Goal: Complete application form: Complete application form

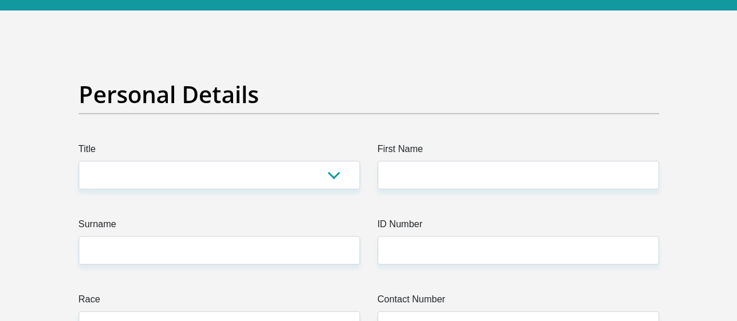
scroll to position [89, 0]
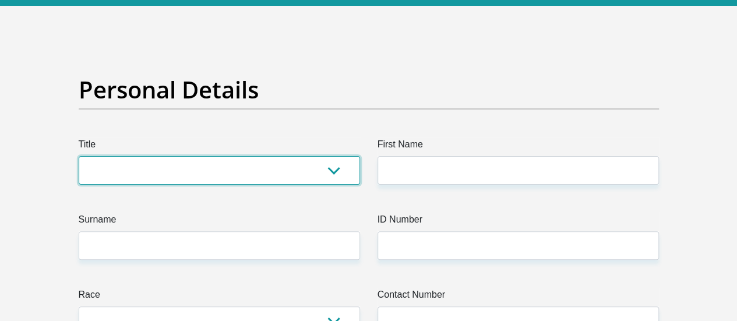
click at [317, 156] on select "Mr Ms Mrs Dr Other" at bounding box center [219, 170] width 281 height 29
select select "Mr"
click at [79, 156] on select "Mr Ms Mrs Dr Other" at bounding box center [219, 170] width 281 height 29
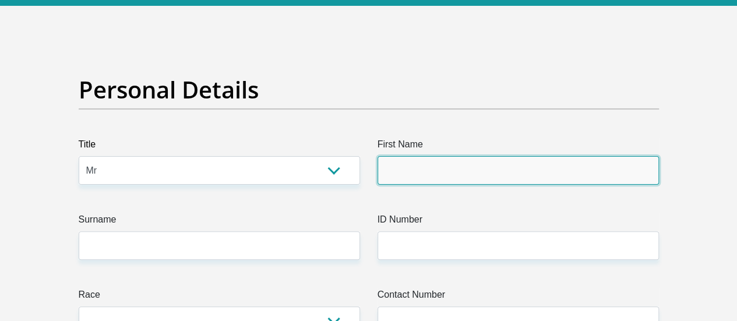
click at [425, 156] on input "First Name" at bounding box center [518, 170] width 281 height 29
type input "Xhanti"
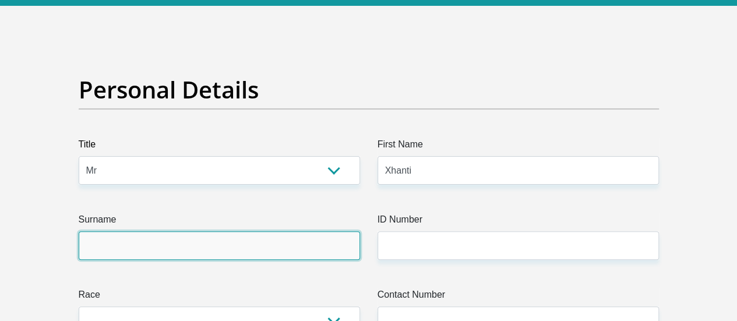
type input "Nomqolo"
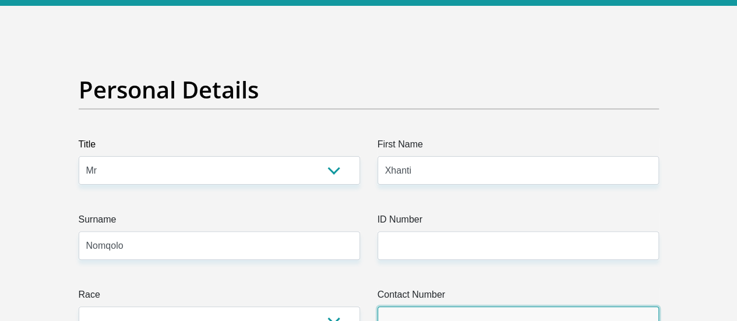
type input "0794507443"
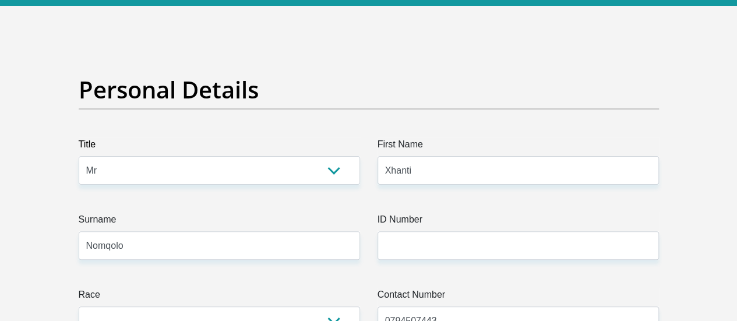
select select "ZAF"
type input "10516 Dresden Crescent"
type input "Cosmo City"
type input "Roodepoort"
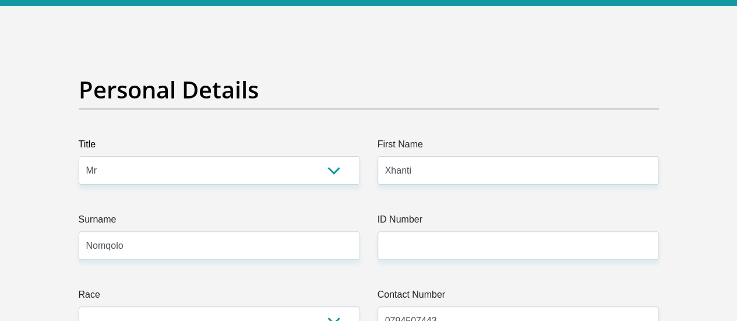
type input "Roodepoort"
type input "2188"
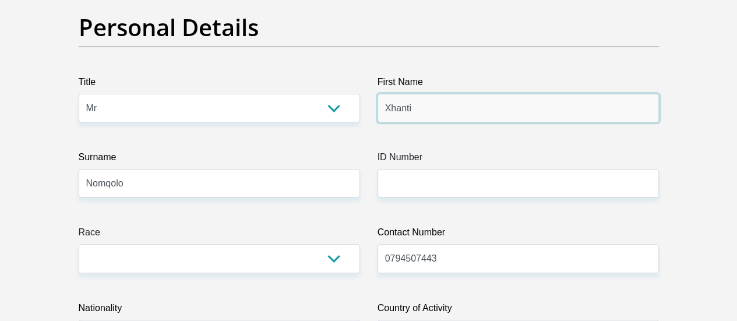
scroll to position [152, 0]
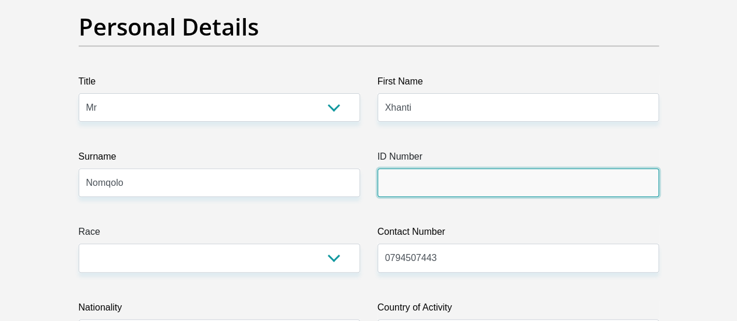
click at [406, 168] on input "ID Number" at bounding box center [518, 182] width 281 height 29
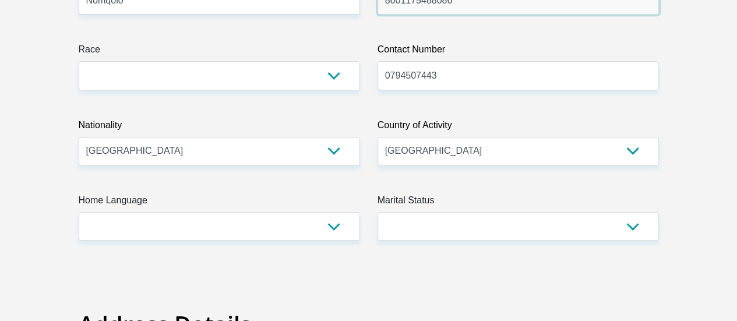
scroll to position [335, 0]
type input "8601175488086"
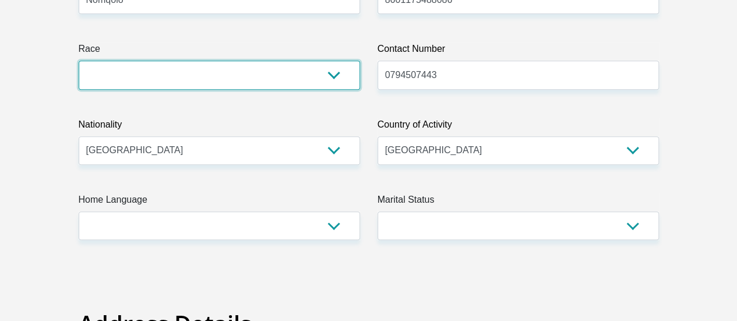
click at [328, 61] on select "Black Coloured Indian White Other" at bounding box center [219, 75] width 281 height 29
select select "1"
click at [79, 61] on select "Black Coloured Indian White Other" at bounding box center [219, 75] width 281 height 29
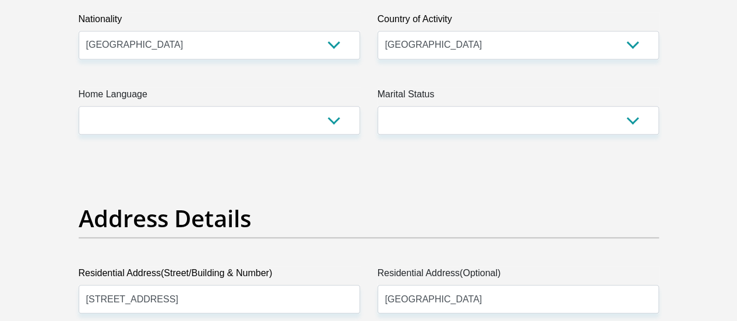
scroll to position [441, 0]
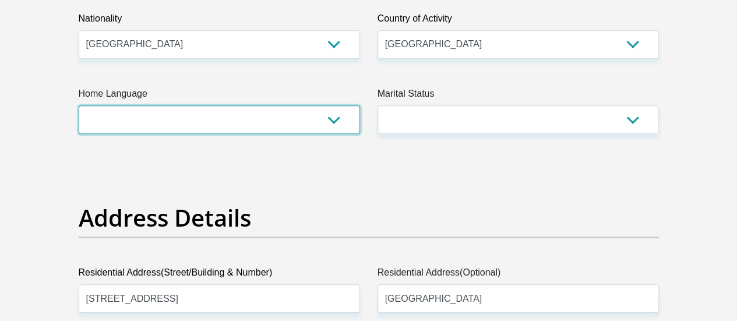
click at [330, 105] on select "Afrikaans English Sepedi South Ndebele Southern Sotho Swati Tsonga Tswana Venda…" at bounding box center [219, 119] width 281 height 29
select select "eng"
click at [79, 105] on select "Afrikaans English Sepedi South Ndebele Southern Sotho Swati Tsonga Tswana Venda…" at bounding box center [219, 119] width 281 height 29
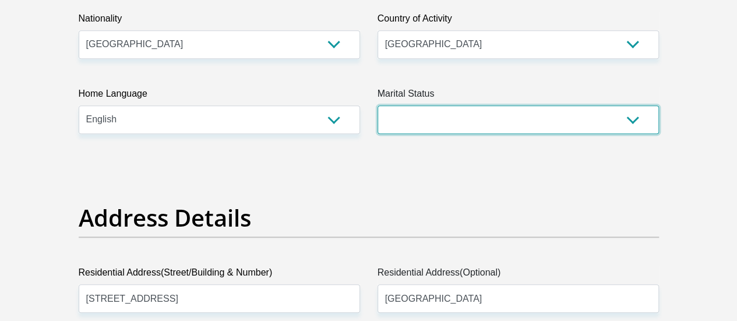
click at [403, 105] on select "Married ANC Single Divorced Widowed Married COP or Customary Law" at bounding box center [518, 119] width 281 height 29
select select "2"
click at [378, 105] on select "Married ANC Single Divorced Widowed Married COP or Customary Law" at bounding box center [518, 119] width 281 height 29
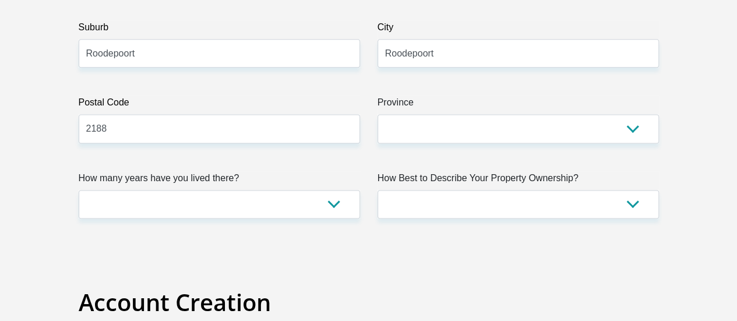
scroll to position [762, 0]
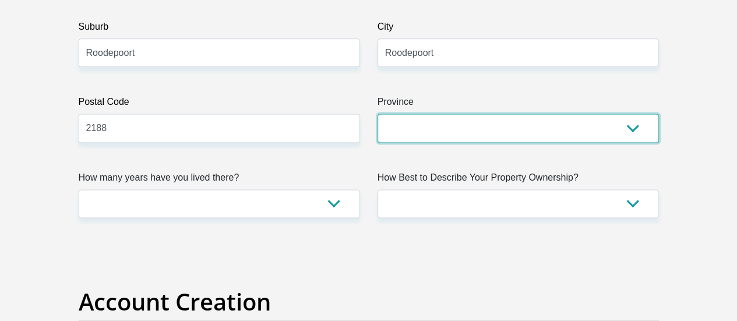
click at [480, 114] on select "Eastern Cape Free State Gauteng KwaZulu-Natal Limpopo Mpumalanga Northern Cape …" at bounding box center [518, 128] width 281 height 29
select select "Gauteng"
click at [378, 114] on select "Eastern Cape Free State Gauteng KwaZulu-Natal Limpopo Mpumalanga Northern Cape …" at bounding box center [518, 128] width 281 height 29
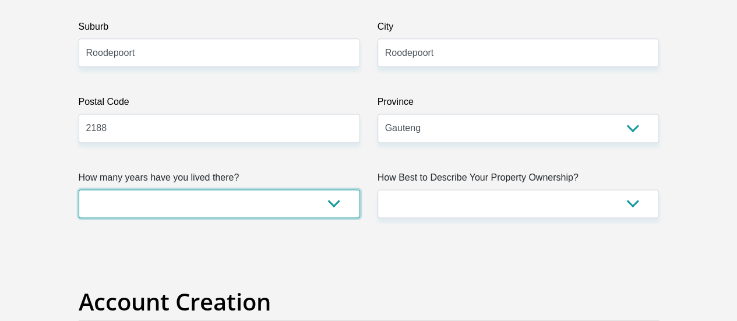
click at [336, 189] on select "less than 1 year 1-3 years 3-5 years 5+ years" at bounding box center [219, 203] width 281 height 29
click at [79, 189] on select "less than 1 year 1-3 years 3-5 years 5+ years" at bounding box center [219, 203] width 281 height 29
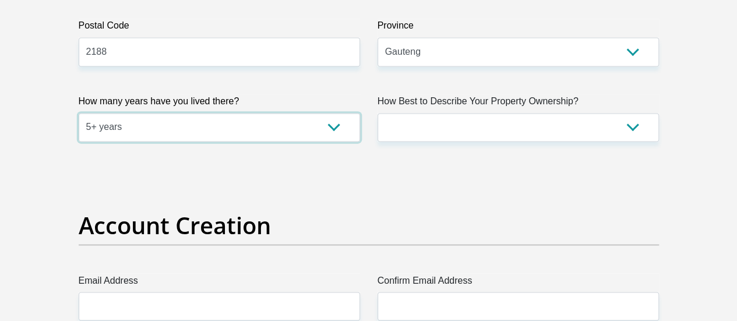
scroll to position [839, 0]
click at [336, 112] on select "less than 1 year 1-3 years 3-5 years 5+ years" at bounding box center [219, 126] width 281 height 29
select select "0"
click at [79, 112] on select "less than 1 year 1-3 years 3-5 years 5+ years" at bounding box center [219, 126] width 281 height 29
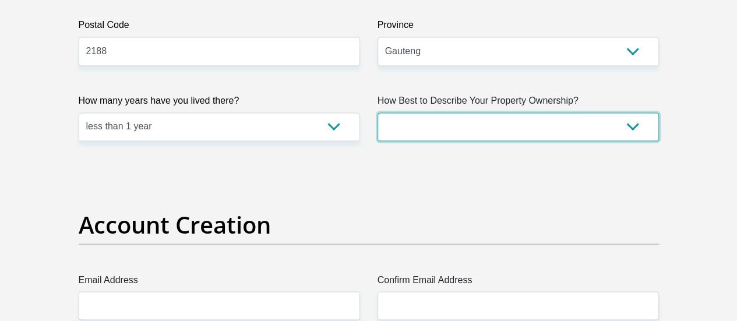
click at [500, 112] on select "Owned Rented Family Owned Company Dwelling" at bounding box center [518, 126] width 281 height 29
select select "parents"
click at [378, 112] on select "Owned Rented Family Owned Company Dwelling" at bounding box center [518, 126] width 281 height 29
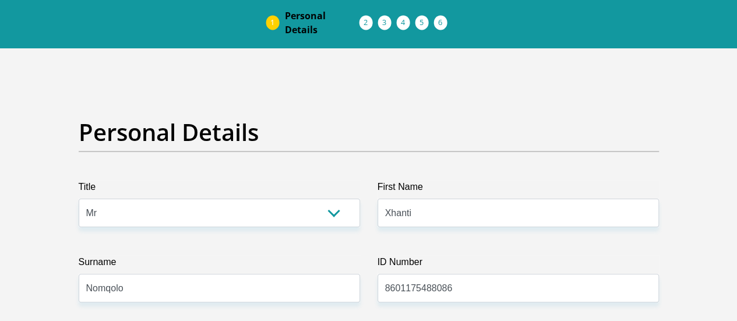
scroll to position [0, 0]
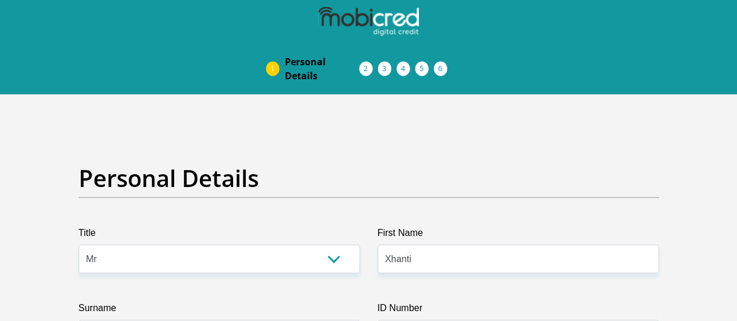
click at [0, 0] on img at bounding box center [0, 0] width 0 height 0
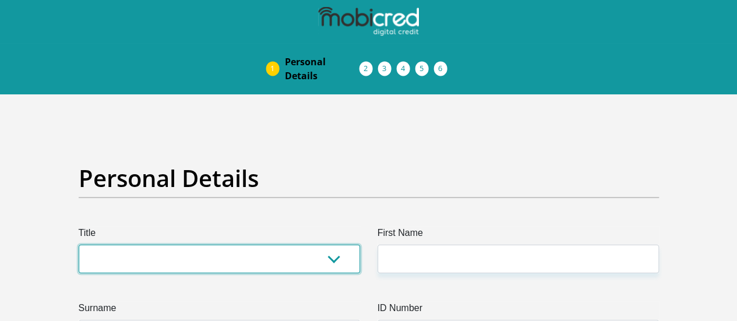
click at [333, 245] on select "Mr Ms Mrs Dr Other" at bounding box center [219, 259] width 281 height 29
select select "Mr"
click at [79, 245] on select "Mr Ms Mrs Dr [PERSON_NAME]" at bounding box center [219, 259] width 281 height 29
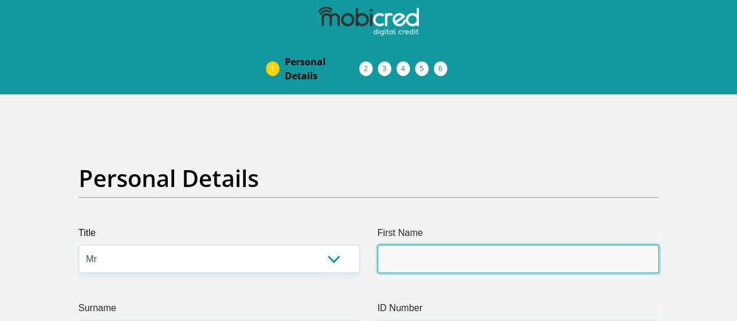
click at [439, 245] on input "First Name" at bounding box center [518, 259] width 281 height 29
type input "Xhanti"
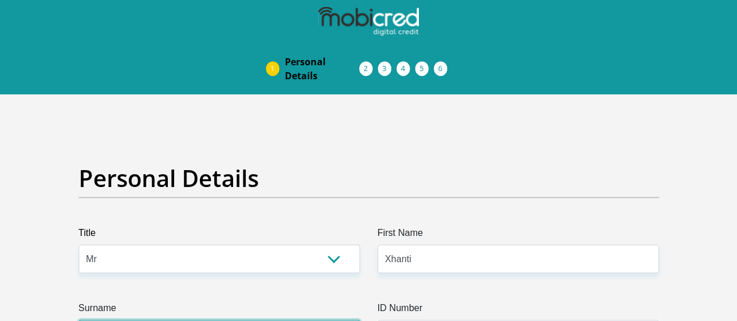
type input "Nomqolo"
type input "0794507443"
select select "ZAF"
type input "10516 Dresden Crescent"
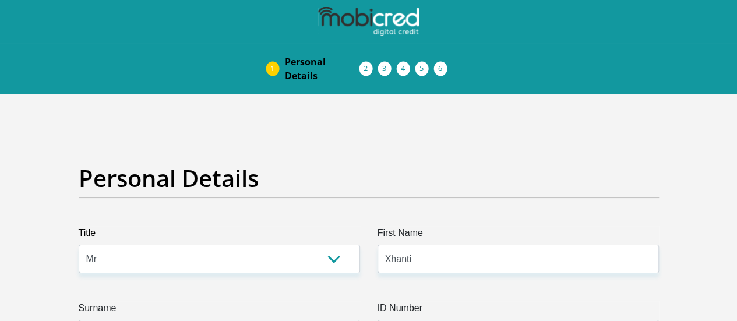
type input "Cosmo City"
type input "Roodepoort"
type input "2188"
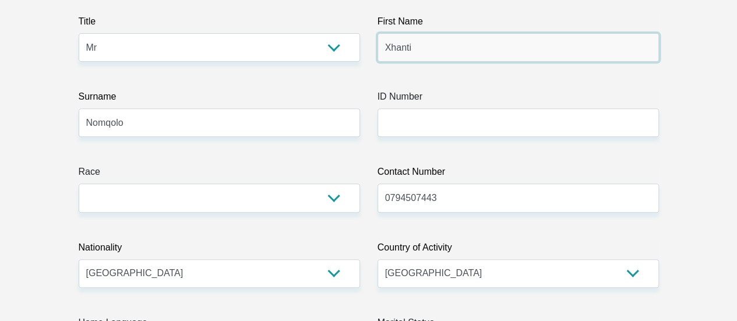
scroll to position [212, 0]
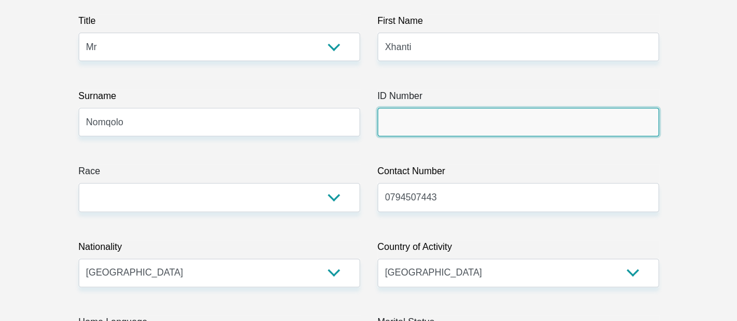
click at [421, 108] on input "ID Number" at bounding box center [518, 122] width 281 height 29
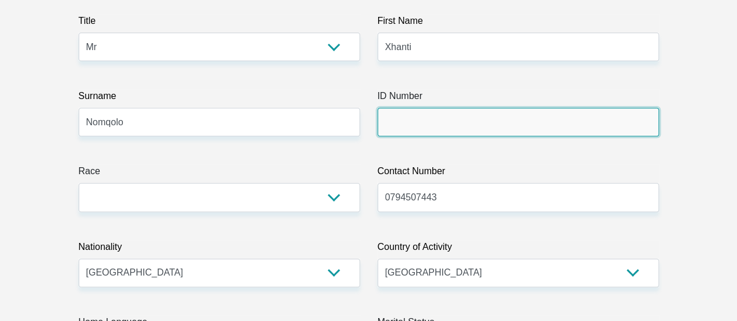
click at [421, 108] on input "ID Number" at bounding box center [518, 122] width 281 height 29
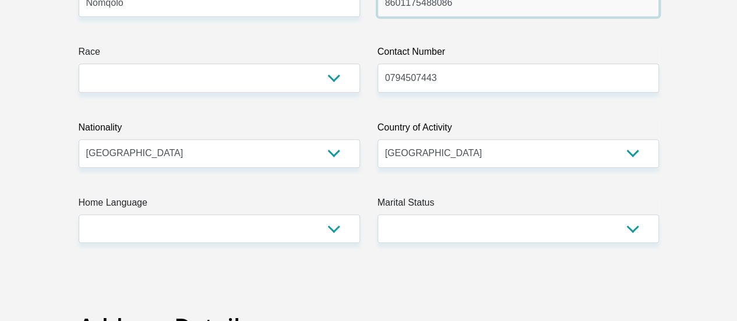
scroll to position [455, 0]
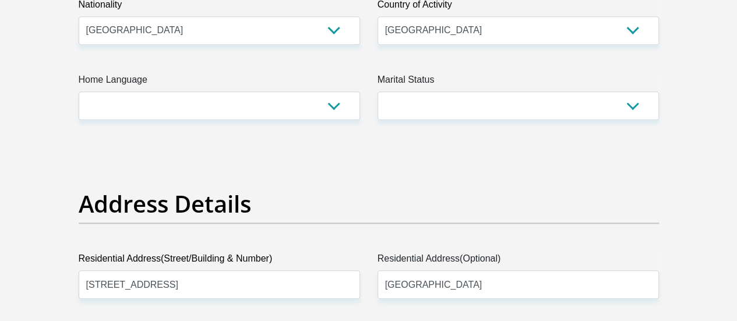
type input "8601175488086"
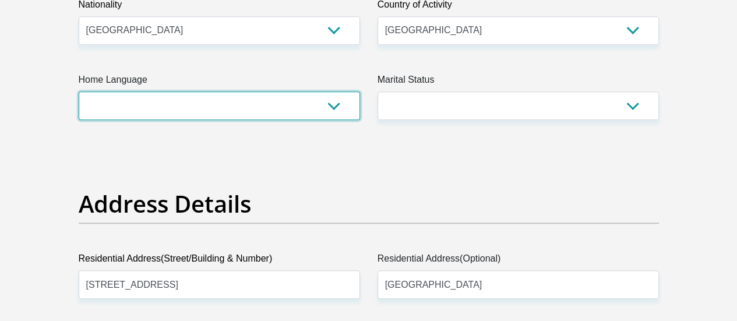
click at [339, 91] on select "Afrikaans English Sepedi South Ndebele Southern Sotho Swati Tsonga Tswana Venda…" at bounding box center [219, 105] width 281 height 29
select select "eng"
click at [79, 91] on select "Afrikaans English Sepedi South Ndebele Southern Sotho Swati Tsonga Tswana Venda…" at bounding box center [219, 105] width 281 height 29
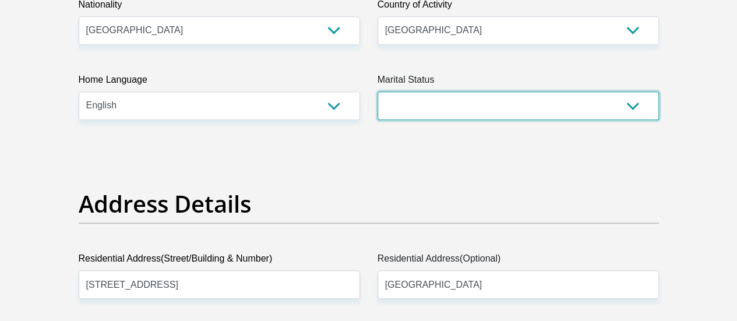
click at [488, 91] on select "Married ANC Single Divorced Widowed Married COP or Customary Law" at bounding box center [518, 105] width 281 height 29
select select "2"
click at [378, 91] on select "Married ANC Single Divorced Widowed Married COP or Customary Law" at bounding box center [518, 105] width 281 height 29
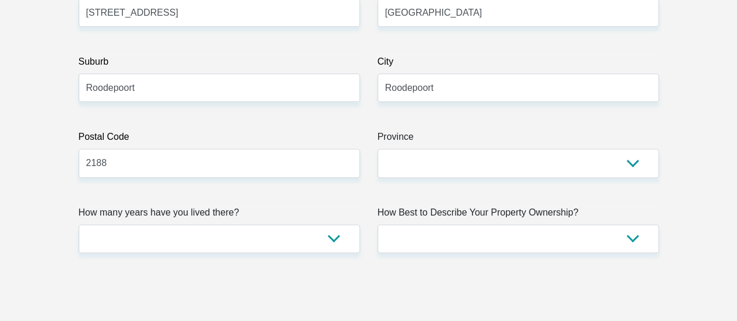
scroll to position [729, 0]
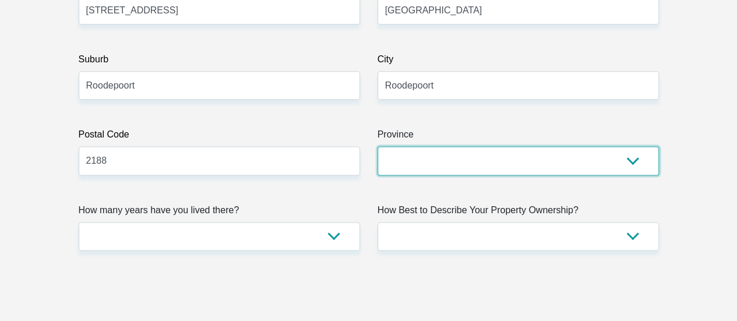
click at [420, 146] on select "Eastern Cape Free State Gauteng KwaZulu-Natal Limpopo Mpumalanga Northern Cape …" at bounding box center [518, 160] width 281 height 29
select select "Gauteng"
click at [378, 146] on select "Eastern Cape Free State Gauteng KwaZulu-Natal Limpopo Mpumalanga Northern Cape …" at bounding box center [518, 160] width 281 height 29
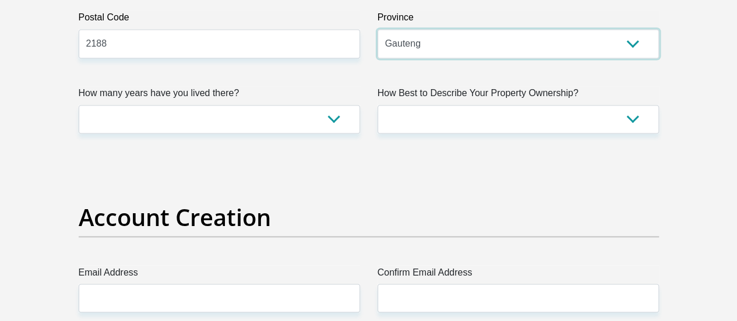
scroll to position [838, 0]
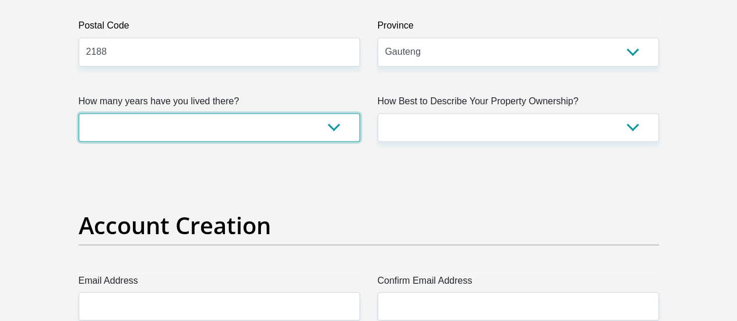
click at [335, 113] on select "less than 1 year 1-3 years 3-5 years 5+ years" at bounding box center [219, 127] width 281 height 29
select select "0"
click at [79, 113] on select "less than 1 year 1-3 years 3-5 years 5+ years" at bounding box center [219, 127] width 281 height 29
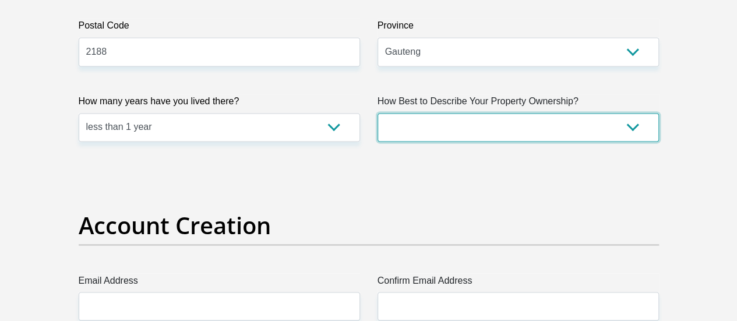
click at [414, 113] on select "Owned Rented Family Owned Company Dwelling" at bounding box center [518, 127] width 281 height 29
select select "parents"
click at [378, 113] on select "Owned Rented Family Owned Company Dwelling" at bounding box center [518, 127] width 281 height 29
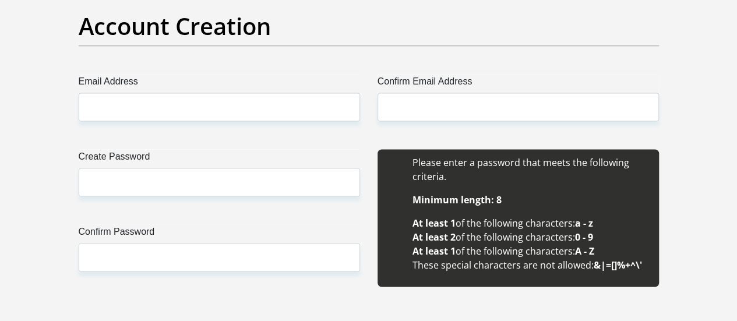
scroll to position [1038, 0]
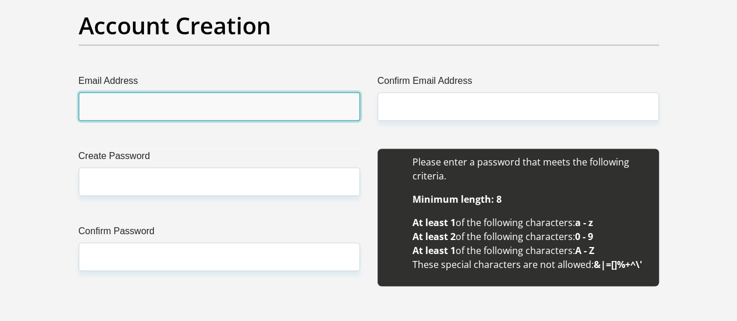
click at [242, 92] on input "Email Address" at bounding box center [219, 106] width 281 height 29
type input "xnomqolo@gmail.com"
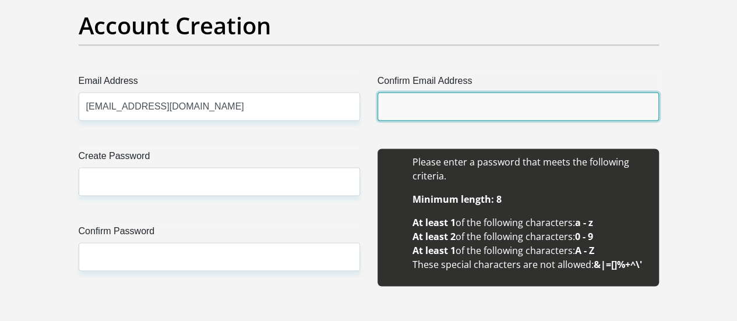
type input "xnomqolo@gmail.com"
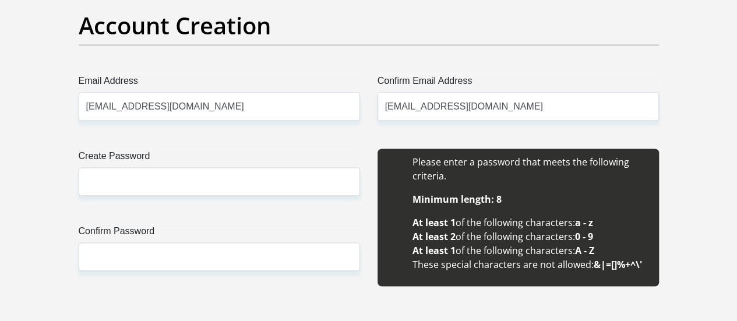
type input "Xhanti"
type input "0794507443"
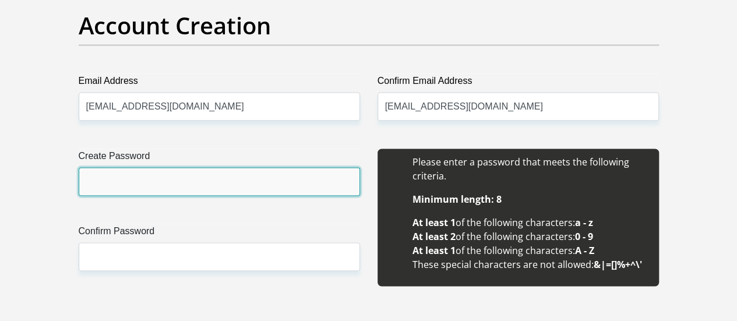
click at [164, 167] on input "Create Password" at bounding box center [219, 181] width 281 height 29
type input "Th3$weeper11"
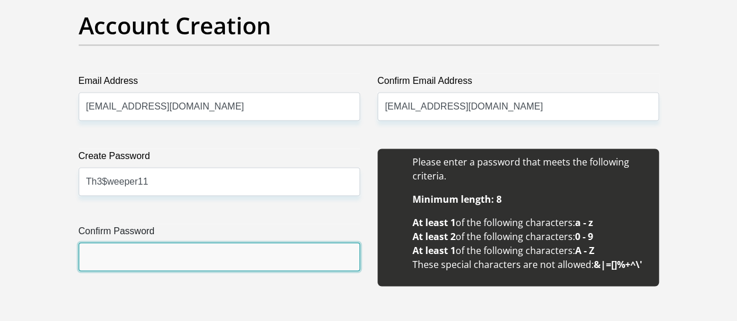
click at [154, 242] on input "Confirm Password" at bounding box center [219, 256] width 281 height 29
type input "Th3$weeper11"
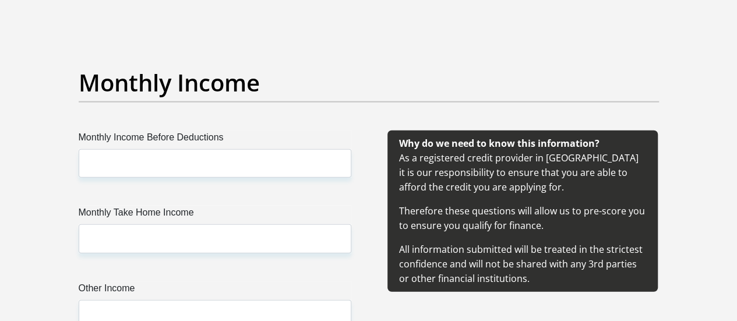
scroll to position [1339, 0]
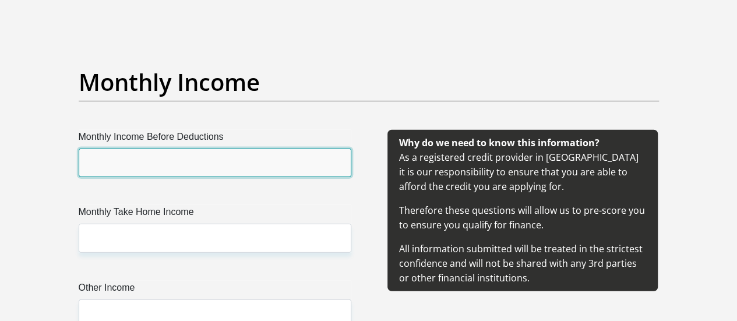
click at [156, 149] on input "Monthly Income Before Deductions" at bounding box center [215, 163] width 273 height 29
type input "34000"
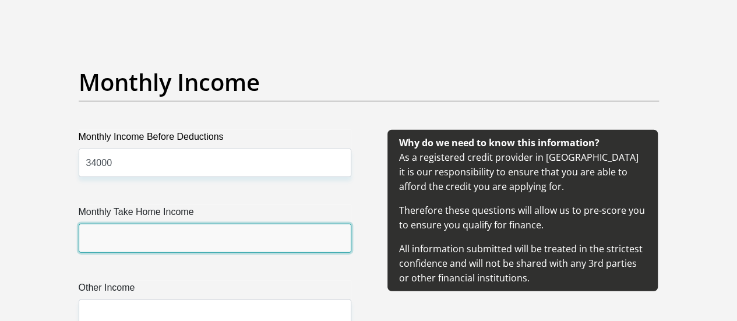
click at [127, 224] on input "Monthly Take Home Income" at bounding box center [215, 238] width 273 height 29
type input "21000"
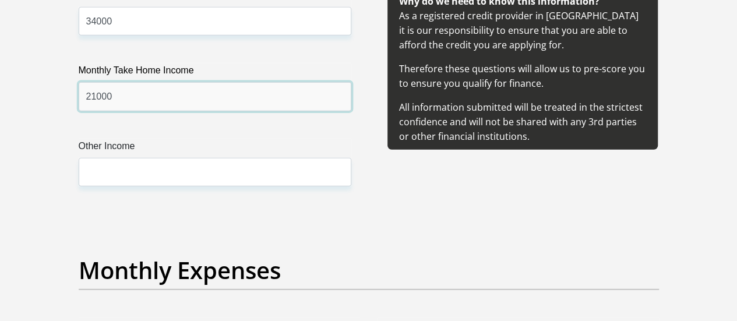
scroll to position [1481, 0]
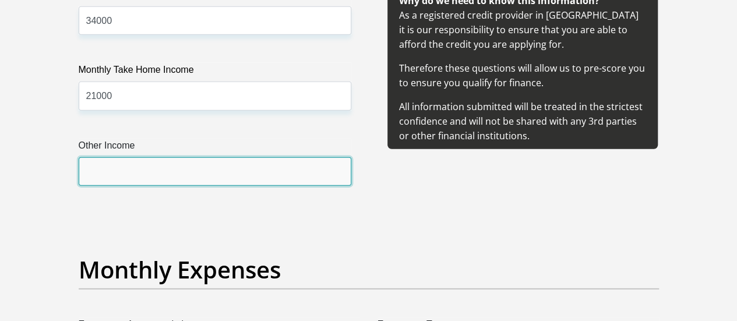
click at [139, 157] on input "Other Income" at bounding box center [215, 171] width 273 height 29
type input "0"
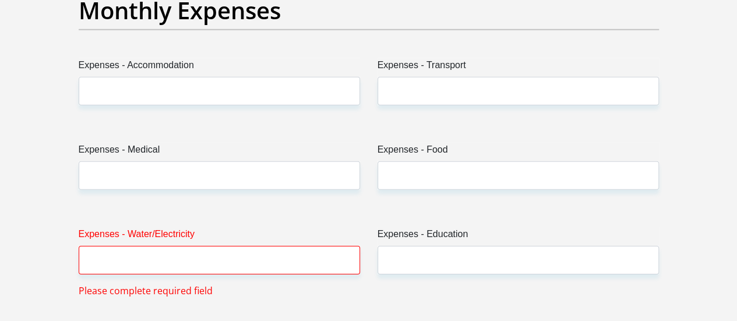
scroll to position [1741, 0]
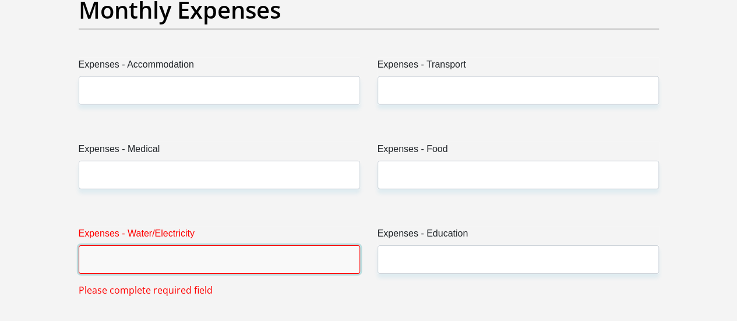
click at [144, 245] on input "Expenses - Water/Electricity" at bounding box center [219, 259] width 281 height 29
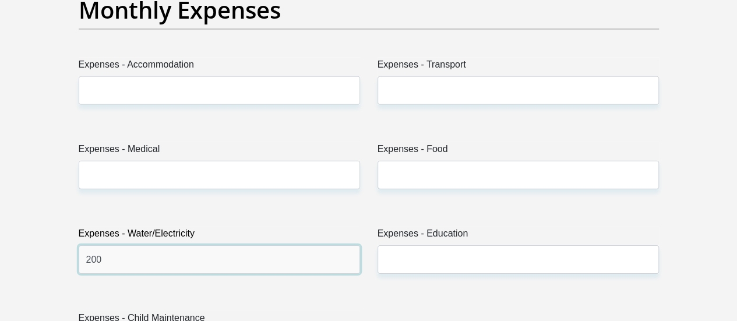
type input "200"
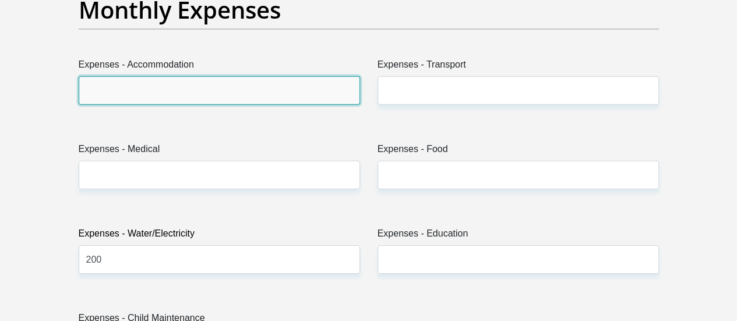
click at [149, 76] on input "Expenses - Accommodation" at bounding box center [219, 90] width 281 height 29
type input "0"
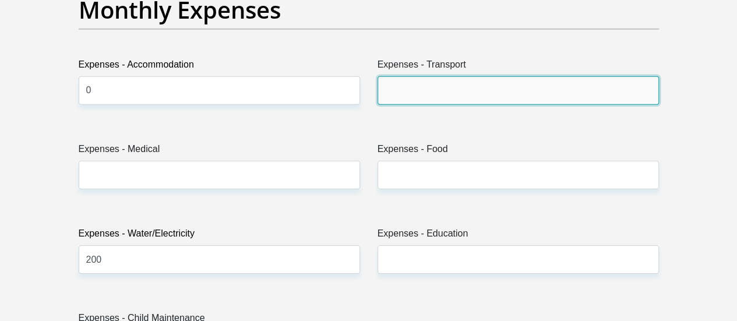
click at [418, 76] on input "Expenses - Transport" at bounding box center [518, 90] width 281 height 29
type input "400"
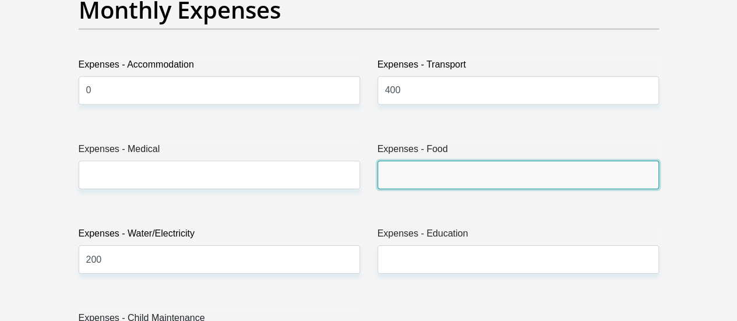
click at [420, 161] on input "Expenses - Food" at bounding box center [518, 175] width 281 height 29
type input "300"
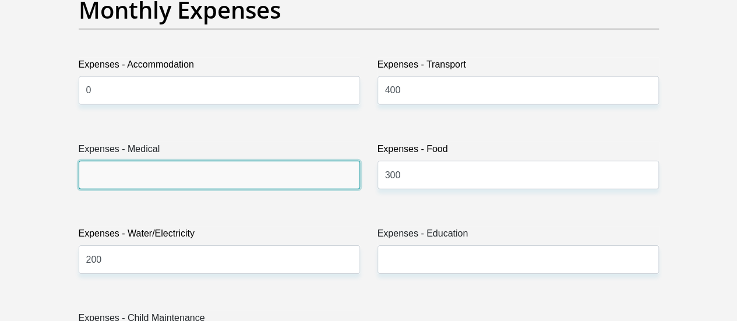
click at [261, 161] on input "Expenses - Medical" at bounding box center [219, 175] width 281 height 29
type input "0"
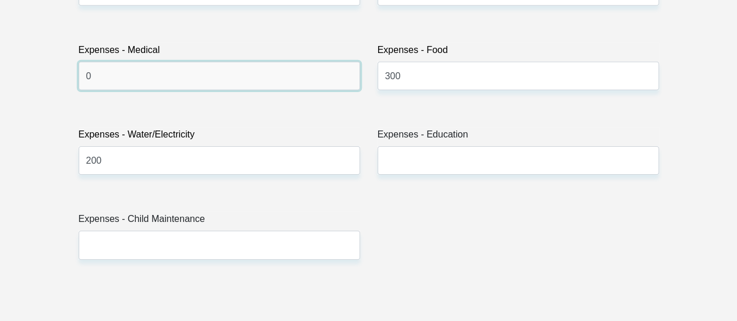
scroll to position [1856, 0]
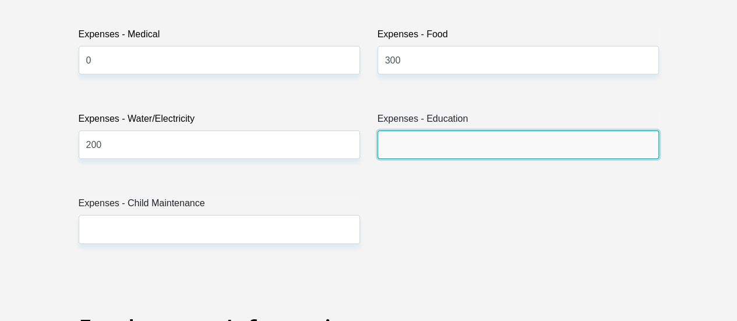
click at [417, 131] on input "Expenses - Education" at bounding box center [518, 145] width 281 height 29
type input "0"
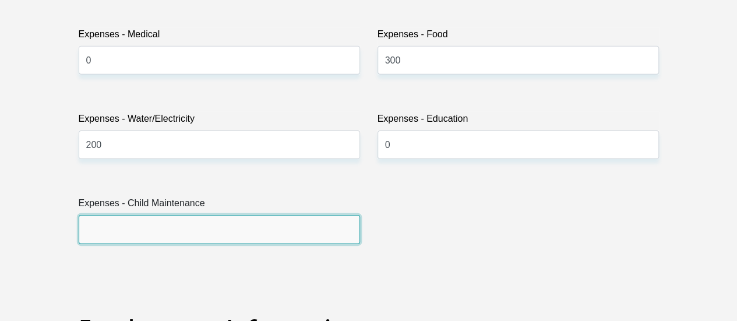
click at [233, 215] on input "Expenses - Child Maintenance" at bounding box center [219, 229] width 281 height 29
type input "0"
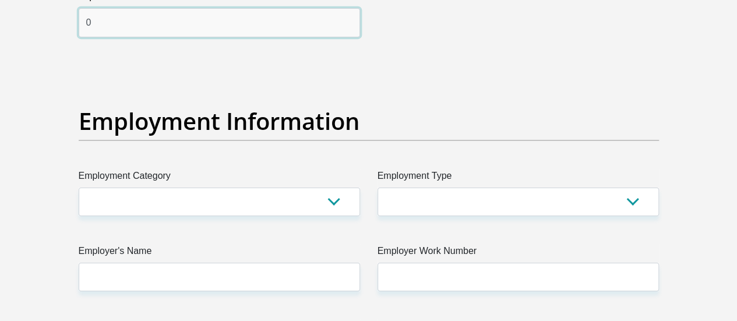
scroll to position [2064, 0]
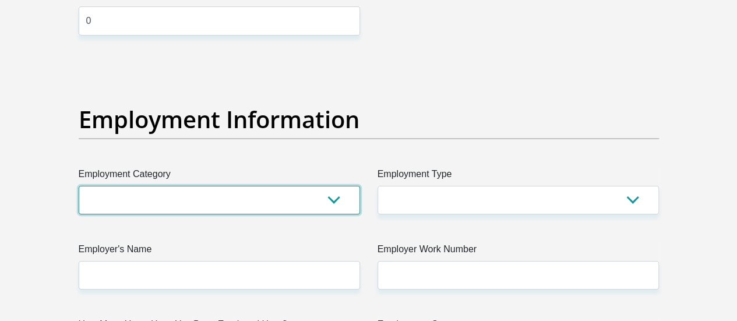
click at [198, 186] on select "AGRICULTURE ALCOHOL & TOBACCO CONSTRUCTION MATERIALS METALLURGY EQUIPMENT FOR R…" at bounding box center [219, 200] width 281 height 29
select select "75"
click at [79, 186] on select "AGRICULTURE ALCOHOL & TOBACCO CONSTRUCTION MATERIALS METALLURGY EQUIPMENT FOR R…" at bounding box center [219, 200] width 281 height 29
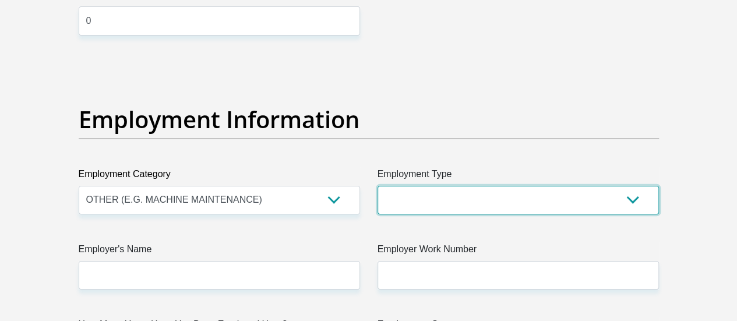
click at [418, 186] on select "College/Lecturer Craft Seller Creative Driver Executive Farmer Forces - Non Com…" at bounding box center [518, 200] width 281 height 29
select select "Manager"
click at [378, 186] on select "College/Lecturer Craft Seller Creative Driver Executive Farmer Forces - Non Com…" at bounding box center [518, 200] width 281 height 29
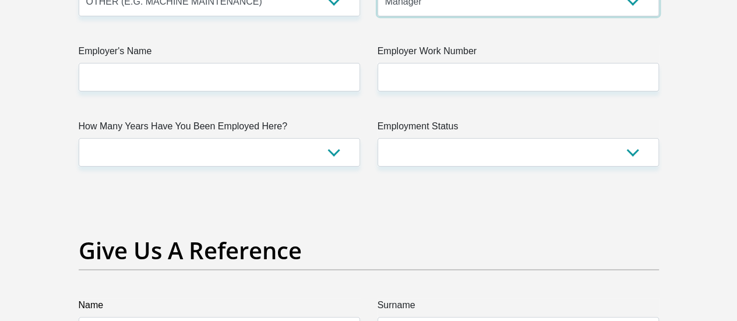
scroll to position [2263, 0]
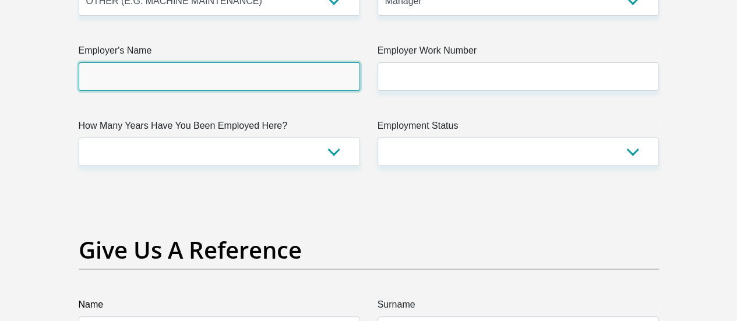
click at [263, 62] on input "Employer's Name" at bounding box center [219, 76] width 281 height 29
type input "TarsusTechnologyGroup"
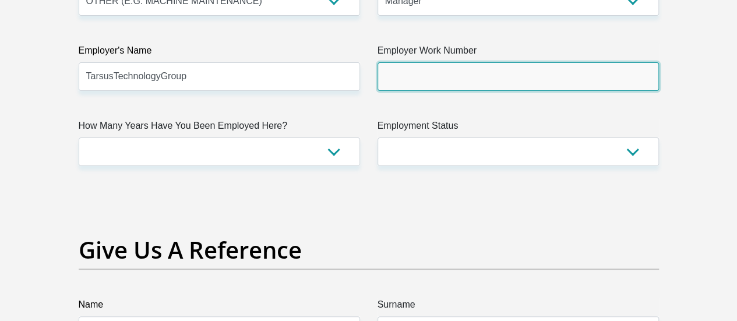
click at [427, 62] on input "Employer Work Number" at bounding box center [518, 76] width 281 height 29
type input "0115311000"
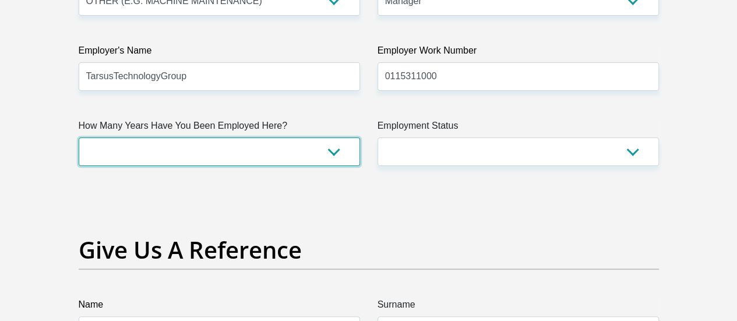
click at [295, 138] on select "less than 1 year 1-3 years 3-5 years 5+ years" at bounding box center [219, 152] width 281 height 29
select select "60"
click at [79, 138] on select "less than 1 year 1-3 years 3-5 years 5+ years" at bounding box center [219, 152] width 281 height 29
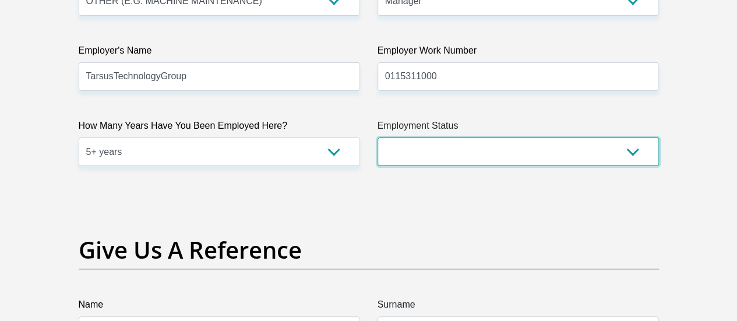
click at [433, 138] on select "Permanent/Full-time Part-time/Casual Contract Worker Self-Employed Housewife Re…" at bounding box center [518, 152] width 281 height 29
select select "1"
click at [378, 138] on select "Permanent/Full-time Part-time/Casual Contract Worker Self-Employed Housewife Re…" at bounding box center [518, 152] width 281 height 29
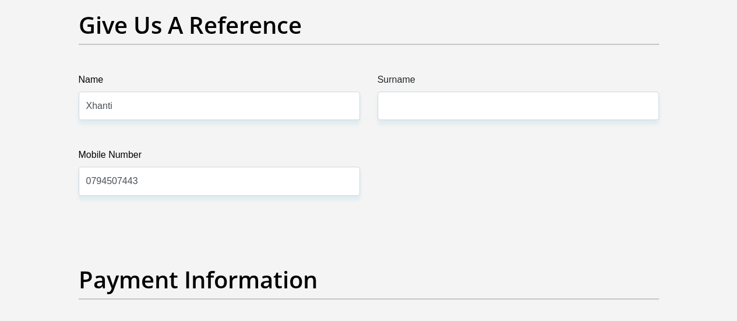
scroll to position [2489, 0]
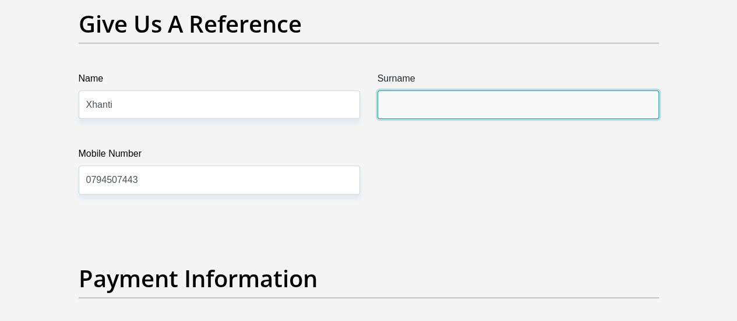
click at [432, 90] on input "Surname" at bounding box center [518, 104] width 281 height 29
type input "Nomqolo"
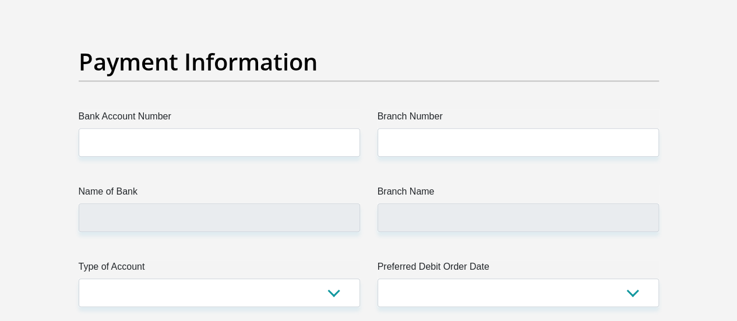
scroll to position [2706, 0]
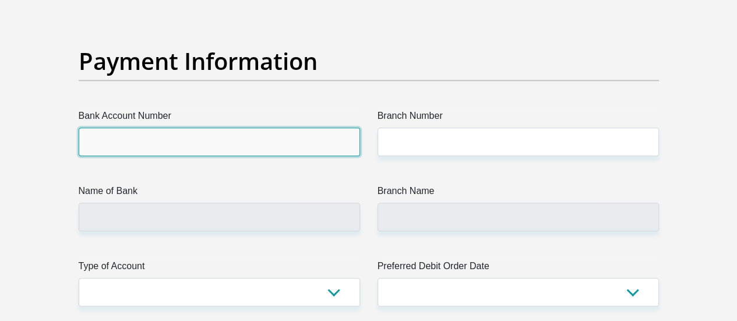
click at [282, 128] on input "Bank Account Number" at bounding box center [219, 142] width 281 height 29
type input "1048630021"
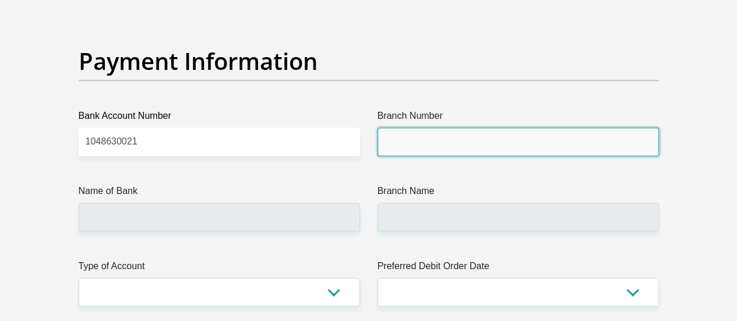
click at [399, 128] on input "Branch Number" at bounding box center [518, 142] width 281 height 29
type input "198765"
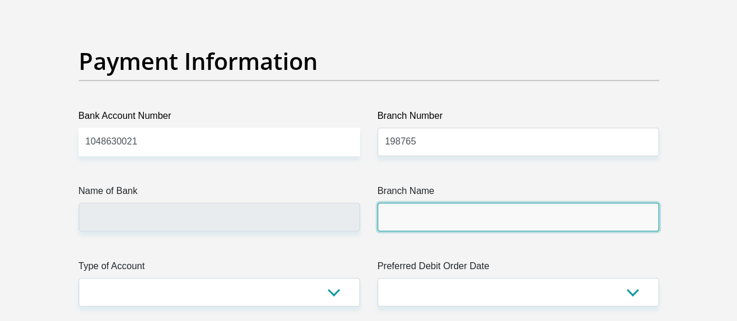
click at [410, 203] on input "Branch Name" at bounding box center [518, 217] width 281 height 29
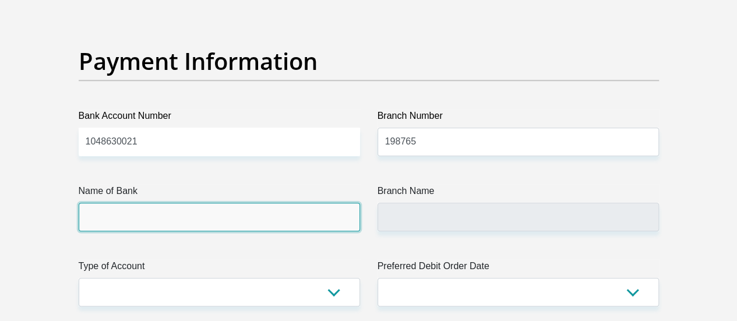
click at [288, 203] on input "Name of Bank" at bounding box center [219, 217] width 281 height 29
type input "NEDBANK"
type input "NEDBANK SOUTH AFRICA"
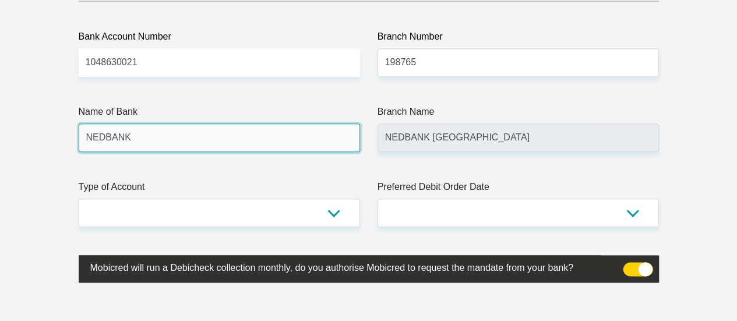
scroll to position [2800, 0]
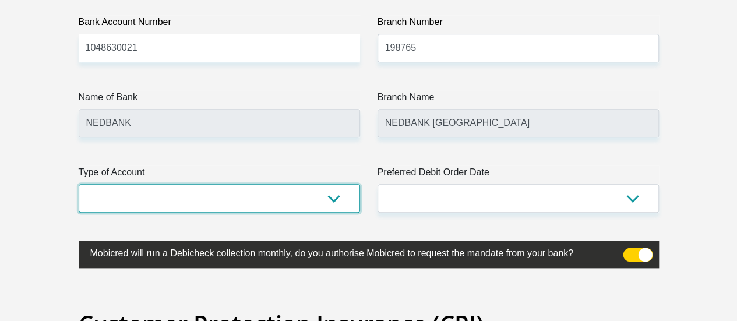
click at [337, 184] on select "Cheque Savings" at bounding box center [219, 198] width 281 height 29
select select "CUR"
click at [79, 184] on select "Cheque Savings" at bounding box center [219, 198] width 281 height 29
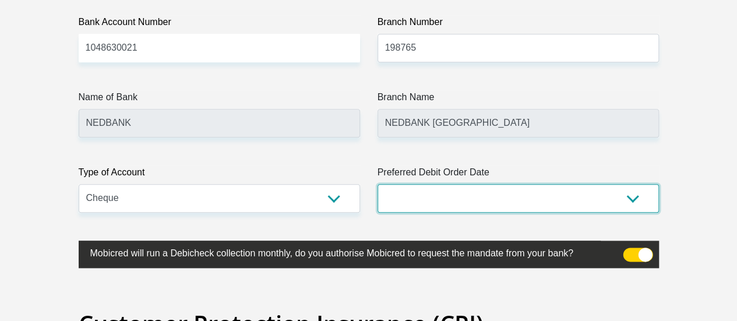
click at [457, 184] on select "1st 2nd 3rd 4th 5th 7th 18th 19th 20th 21st 22nd 23rd 24th 25th 26th 27th 28th …" at bounding box center [518, 198] width 281 height 29
select select "25"
click at [378, 184] on select "1st 2nd 3rd 4th 5th 7th 18th 19th 20th 21st 22nd 23rd 24th 25th 26th 27th 28th …" at bounding box center [518, 198] width 281 height 29
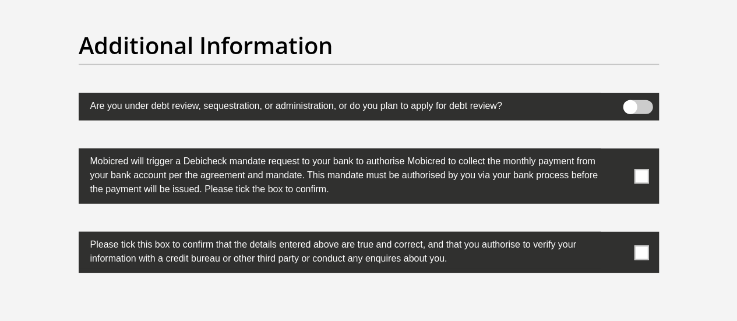
scroll to position [3668, 0]
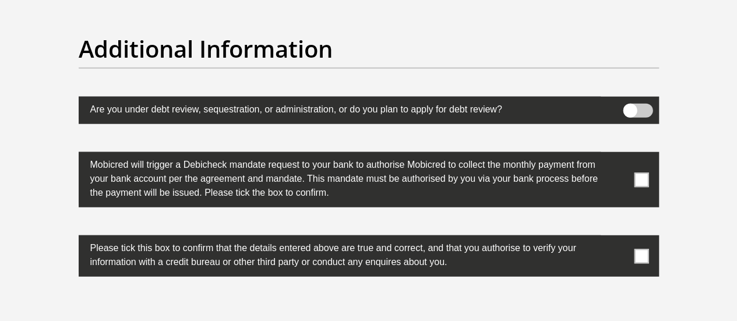
click at [645, 173] on span at bounding box center [641, 180] width 15 height 15
click at [618, 155] on input "checkbox" at bounding box center [618, 155] width 0 height 0
click at [637, 249] on span at bounding box center [641, 256] width 15 height 15
click at [618, 238] on input "checkbox" at bounding box center [618, 238] width 0 height 0
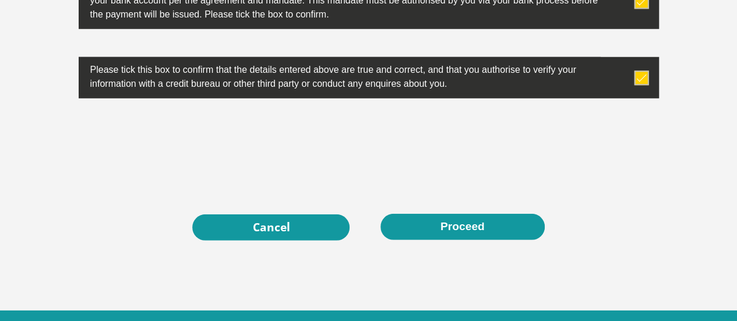
scroll to position [3856, 0]
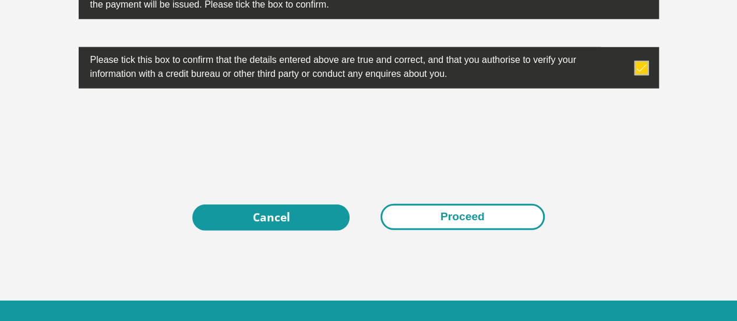
click at [430, 204] on button "Proceed" at bounding box center [463, 217] width 164 height 26
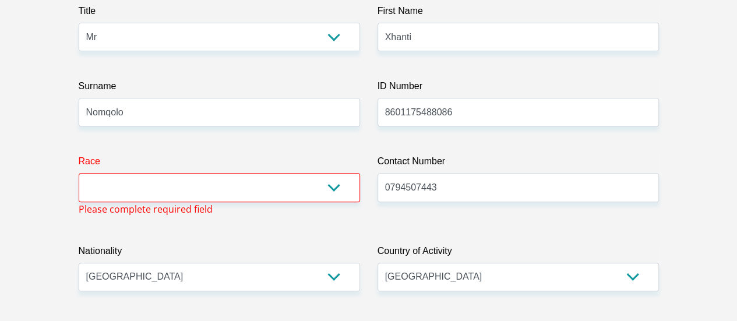
scroll to position [205, 0]
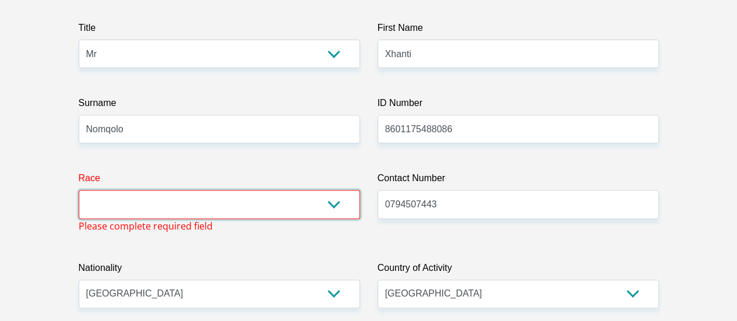
click at [335, 190] on select "Black Coloured Indian White Other" at bounding box center [219, 204] width 281 height 29
select select "1"
click at [79, 190] on select "Black Coloured Indian White Other" at bounding box center [219, 204] width 281 height 29
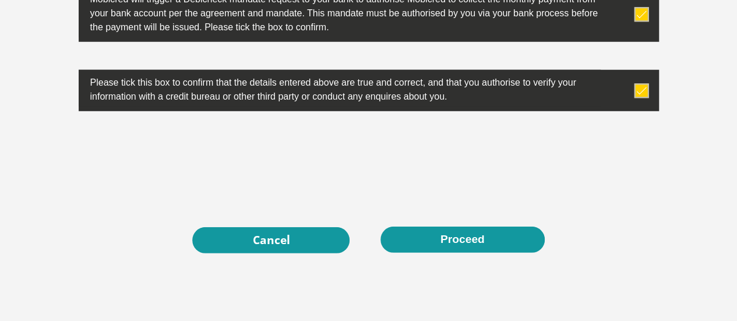
scroll to position [3856, 0]
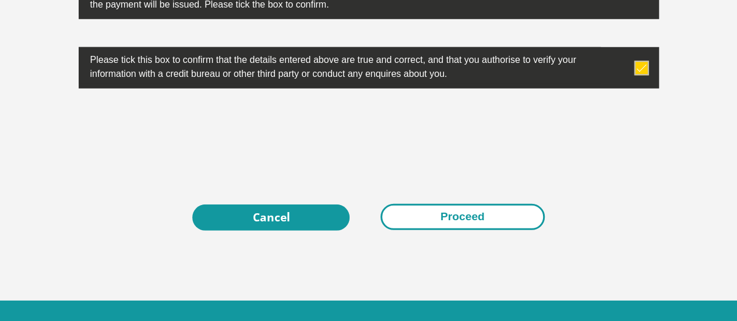
click at [474, 204] on button "Proceed" at bounding box center [463, 217] width 164 height 26
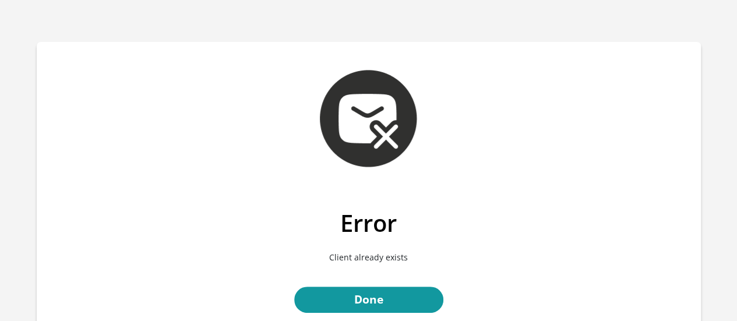
scroll to position [127, 0]
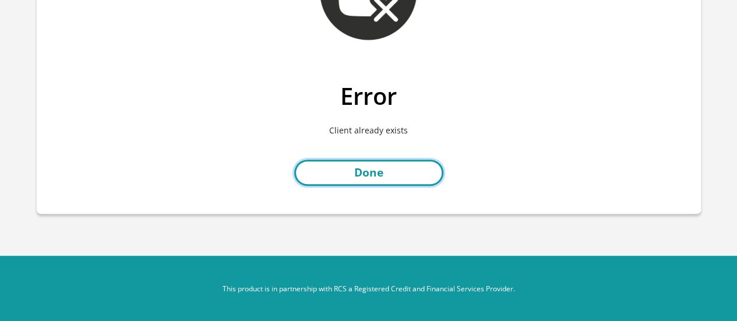
click at [389, 171] on link "Done" at bounding box center [368, 173] width 149 height 26
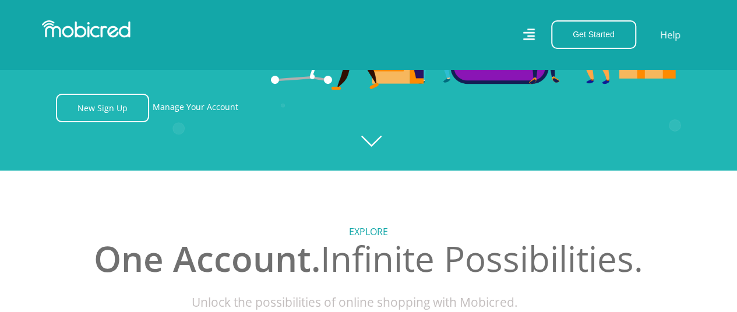
scroll to position [0, 1495]
click at [375, 143] on icon "Created with Raphaël 2.3.0" at bounding box center [368, 14] width 737 height 312
click at [196, 103] on link "Manage Your Account" at bounding box center [196, 108] width 86 height 29
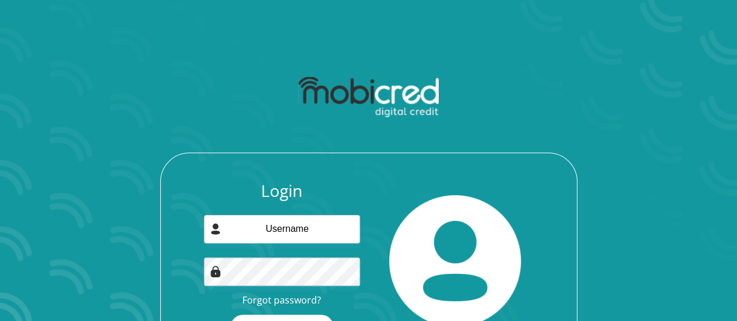
scroll to position [75, 0]
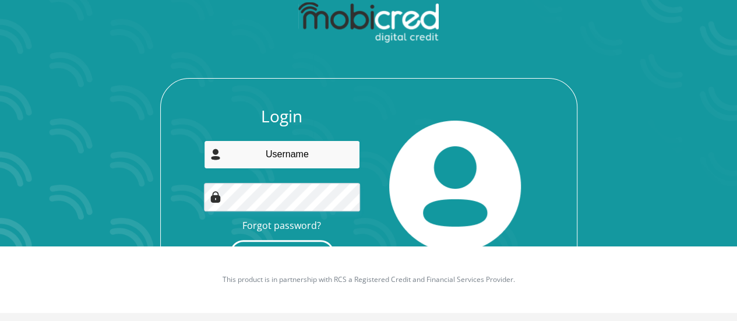
type input "xnomqolo@gmail.com"
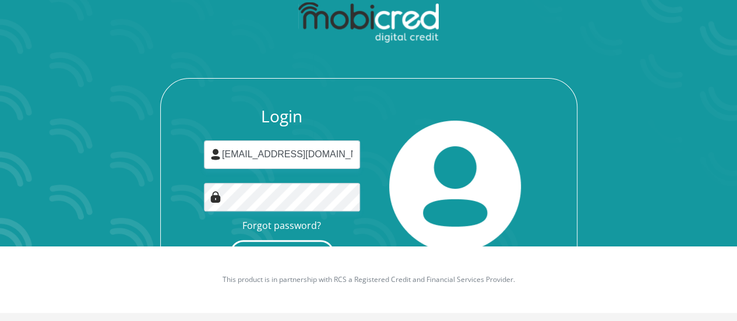
click at [294, 241] on button "Login" at bounding box center [282, 253] width 104 height 26
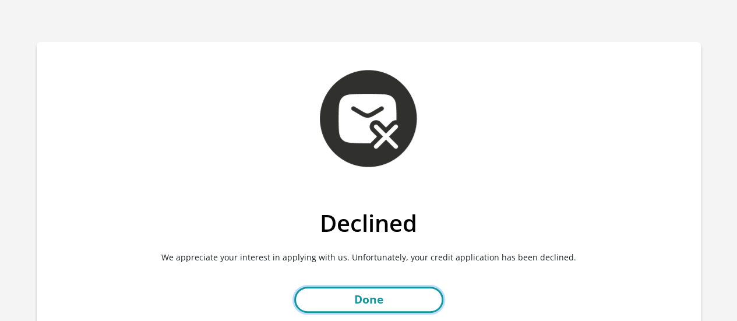
click at [375, 300] on link "Done" at bounding box center [368, 300] width 149 height 26
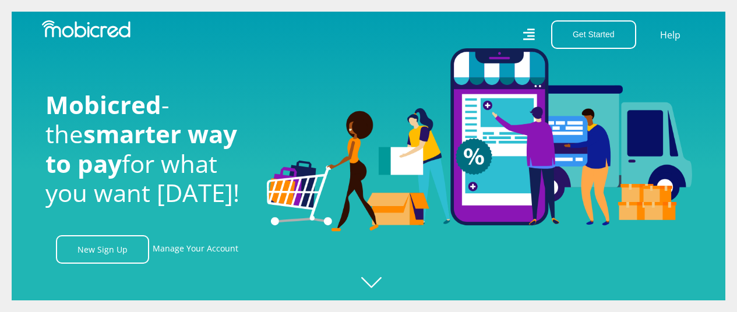
scroll to position [142, 0]
